Goal: Find specific page/section: Find specific page/section

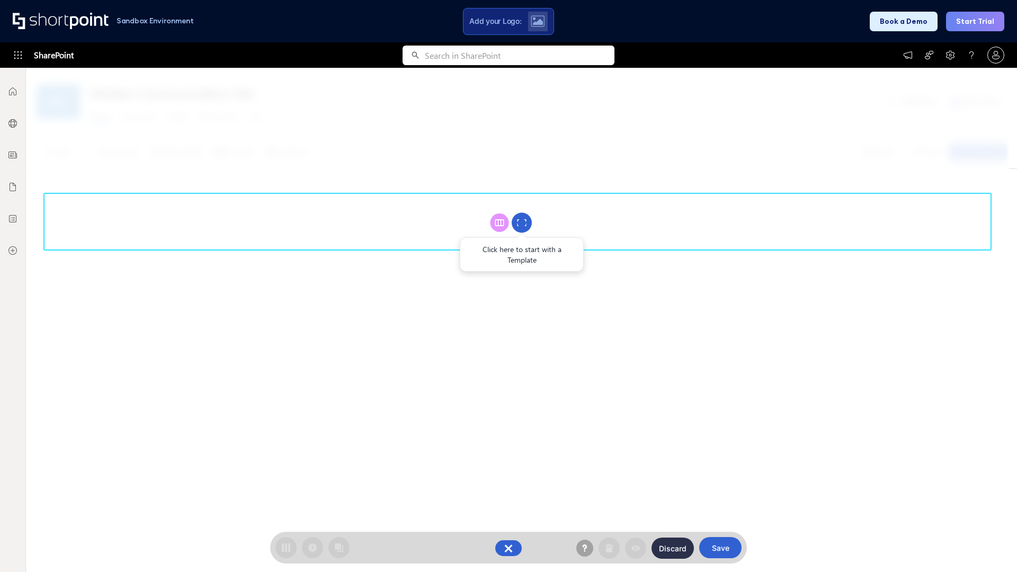
click at [522, 223] on circle at bounding box center [522, 223] width 20 height 20
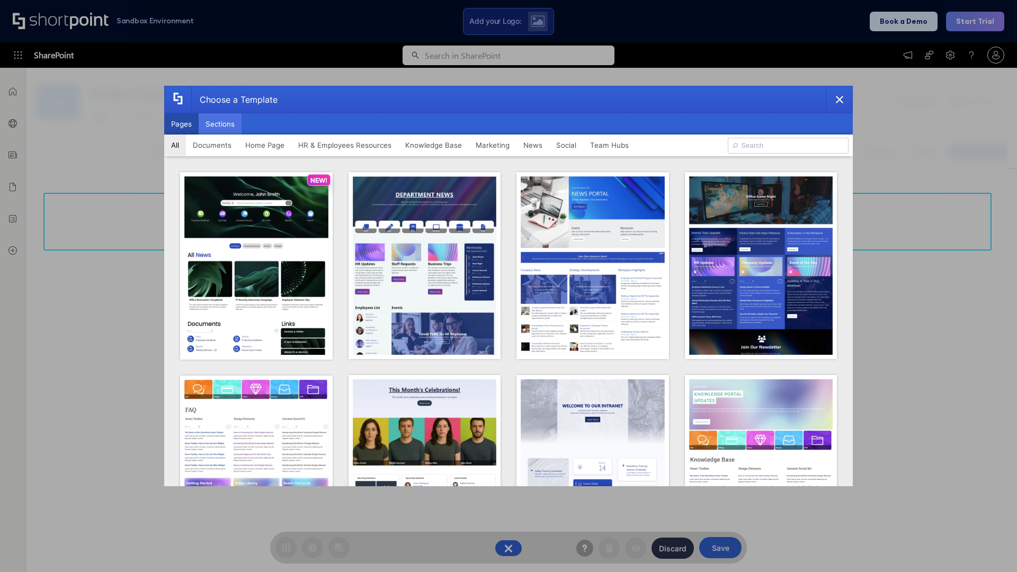
click at [220, 124] on button "Sections" at bounding box center [220, 123] width 43 height 21
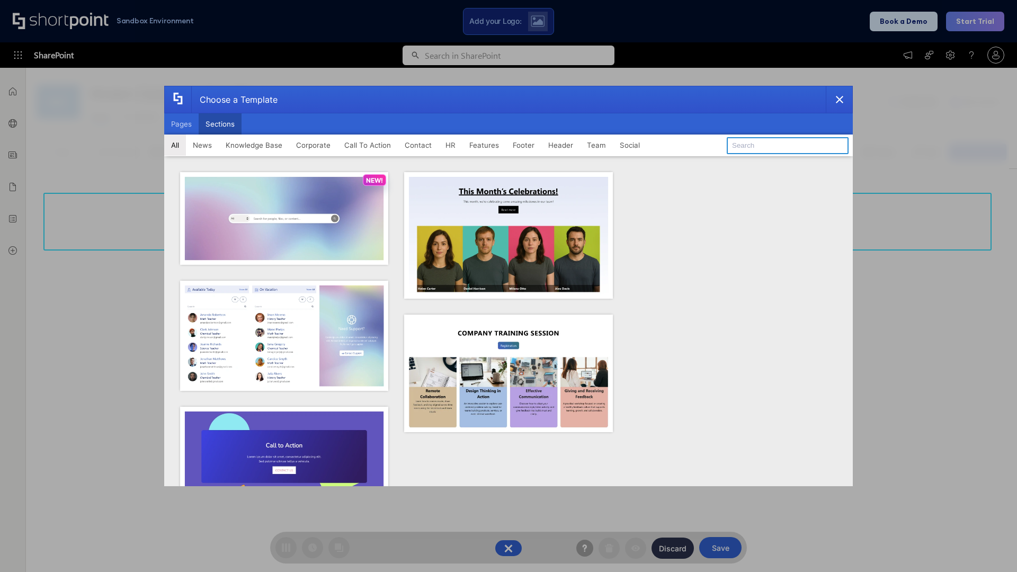
type input "Footer 6"
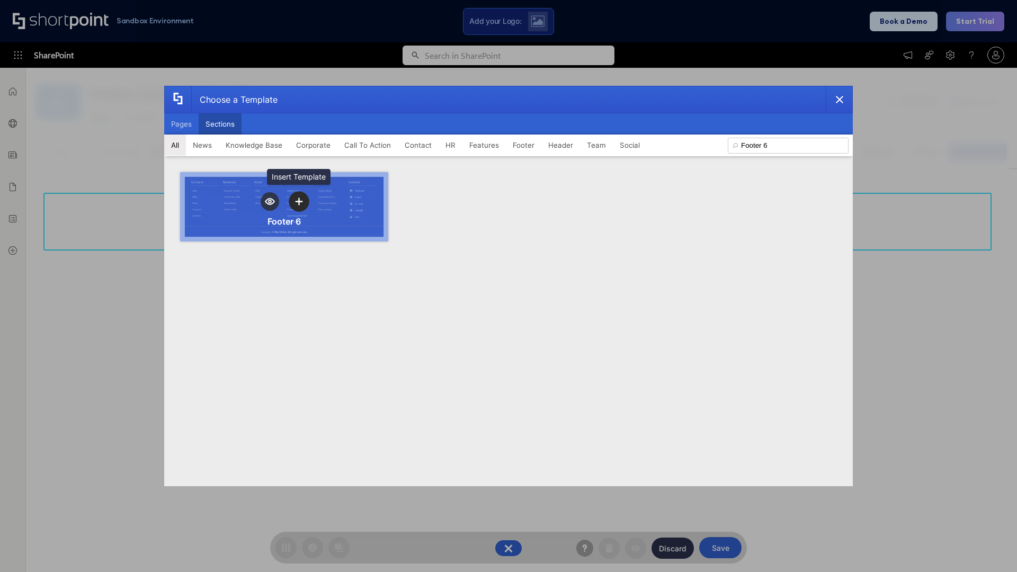
click at [299, 201] on icon "template selector" at bounding box center [298, 201] width 7 height 7
